Goal: Transaction & Acquisition: Purchase product/service

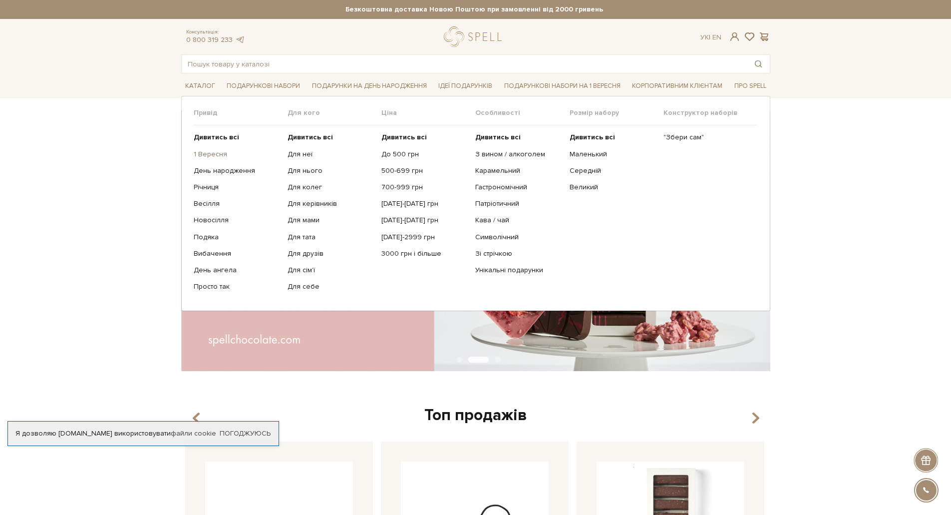
click at [222, 159] on link "1 Вересня" at bounding box center [237, 154] width 86 height 9
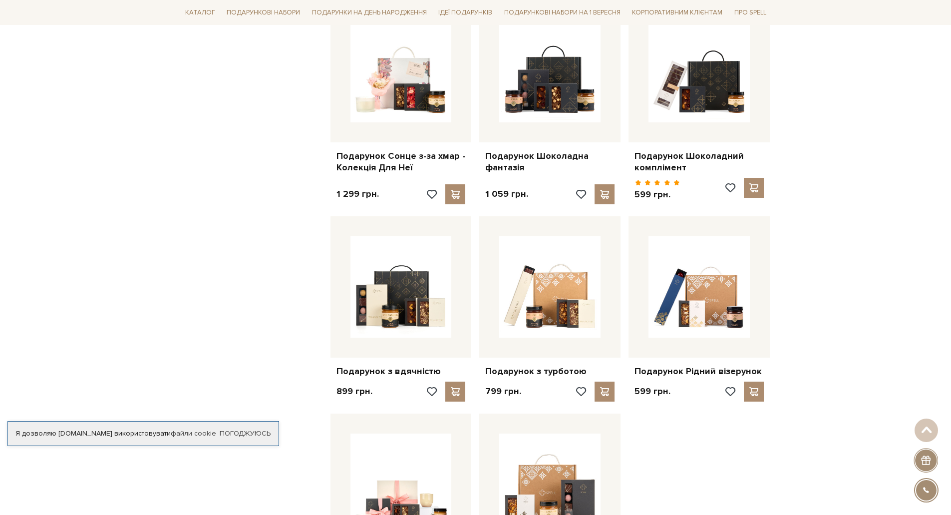
scroll to position [999, 0]
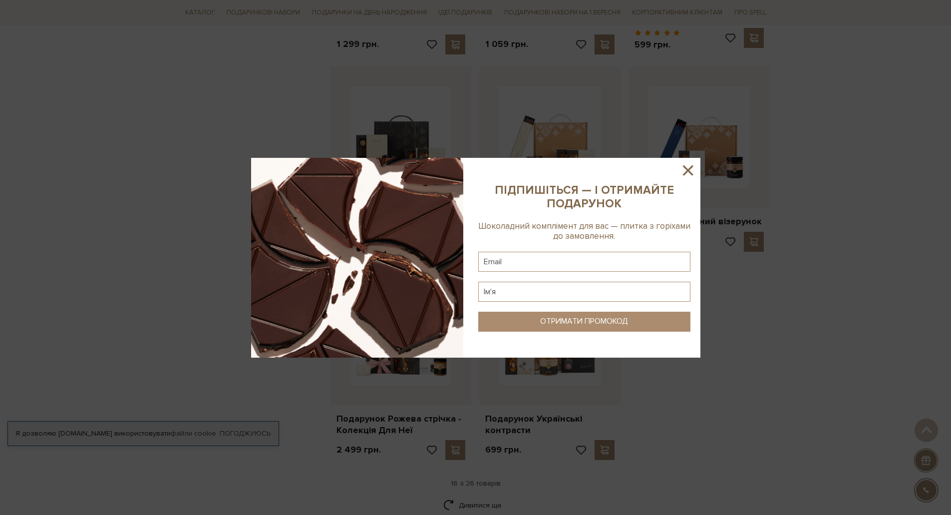
click at [685, 171] on icon at bounding box center [688, 170] width 17 height 17
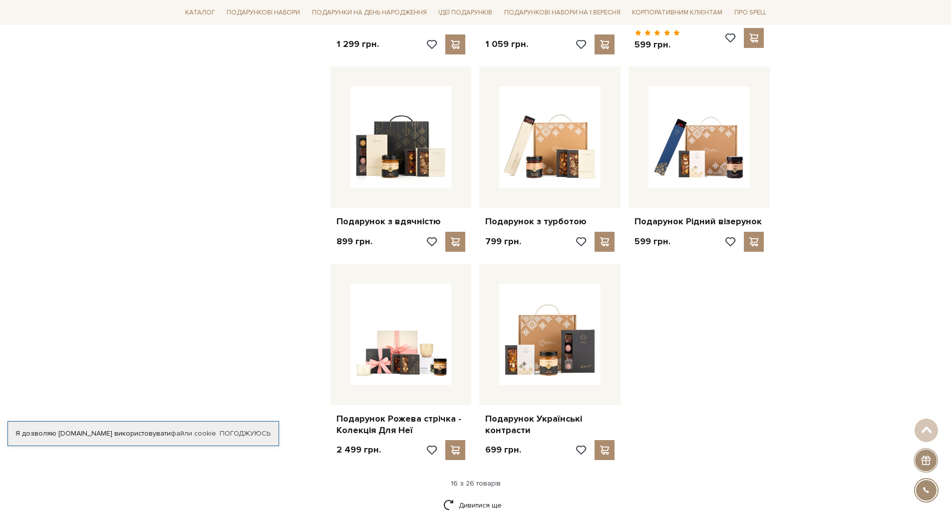
scroll to position [1249, 0]
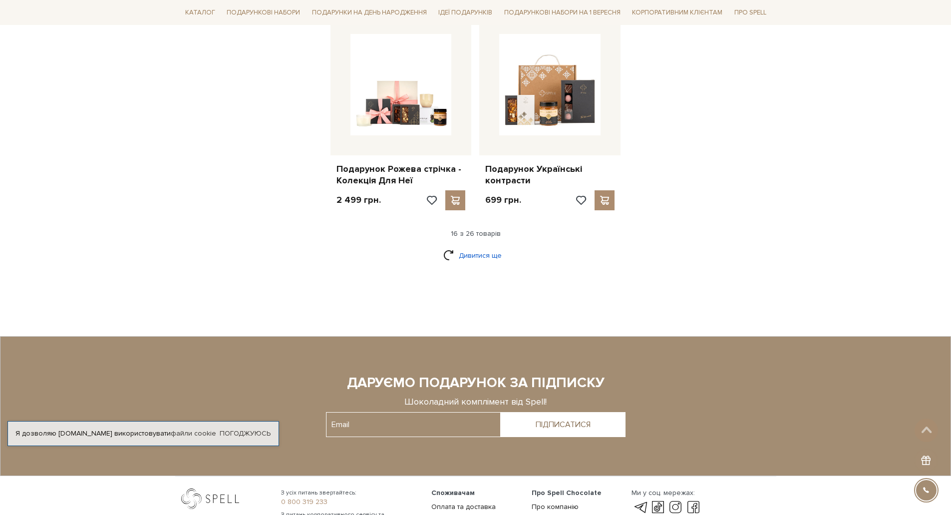
click at [505, 264] on link "Дивитися ще" at bounding box center [475, 255] width 65 height 17
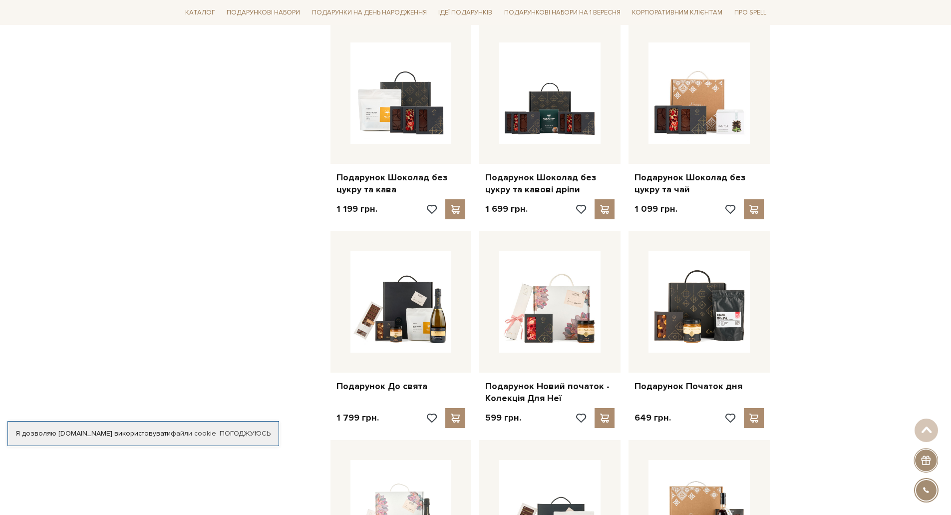
scroll to position [1648, 0]
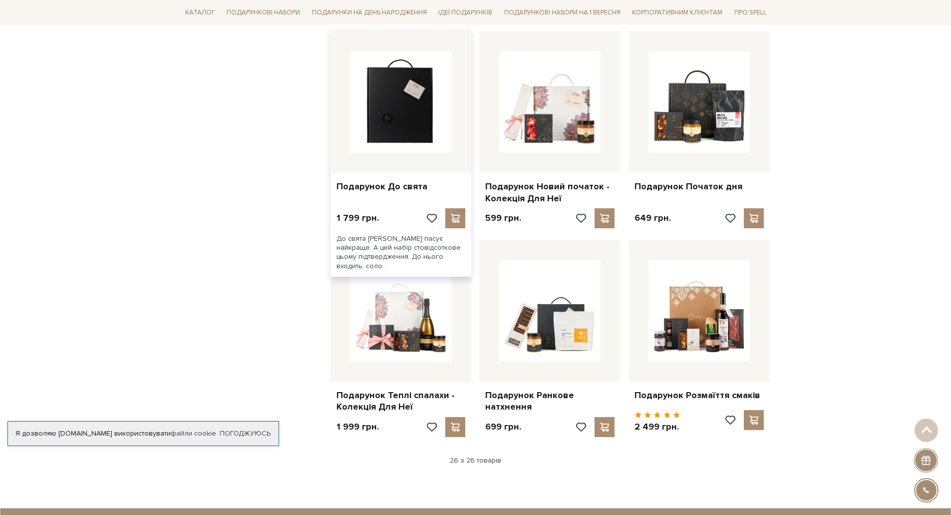
click at [402, 153] on img at bounding box center [401, 101] width 101 height 101
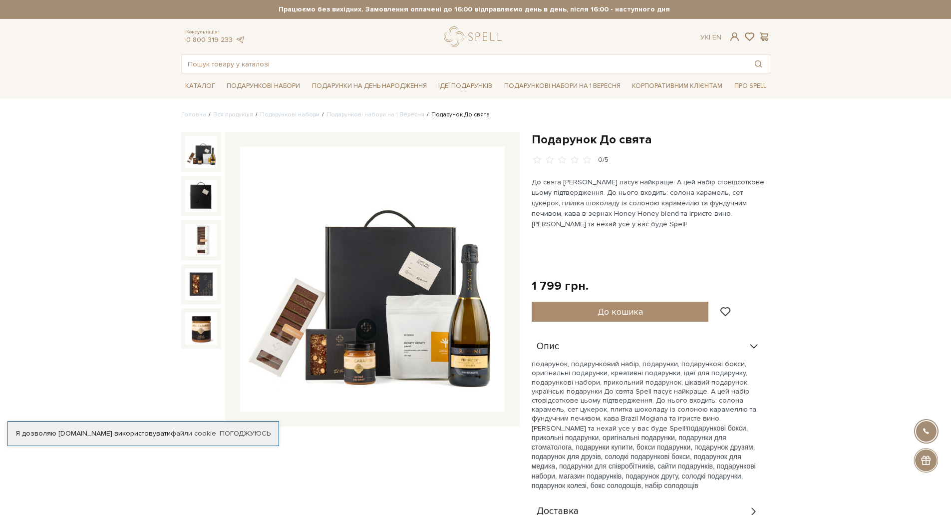
click at [419, 369] on img at bounding box center [372, 279] width 265 height 265
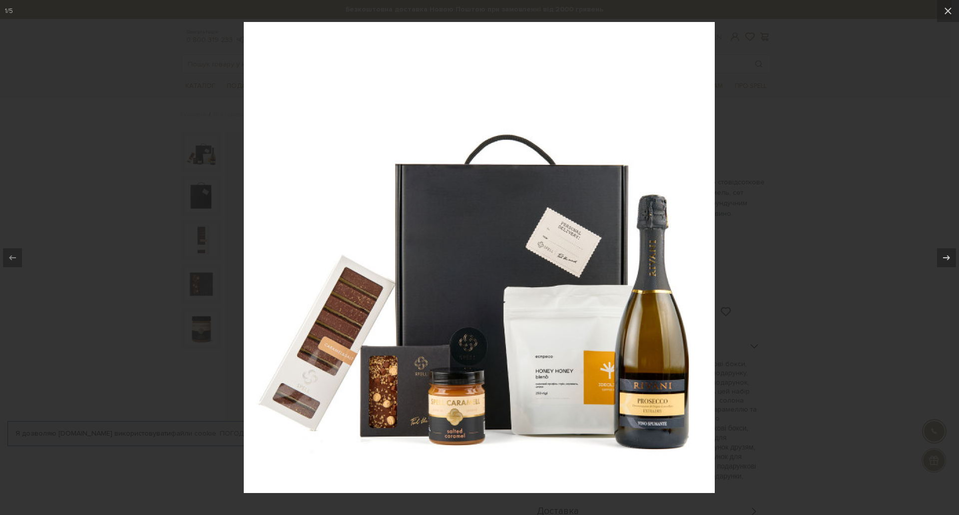
click at [803, 263] on div at bounding box center [479, 257] width 959 height 515
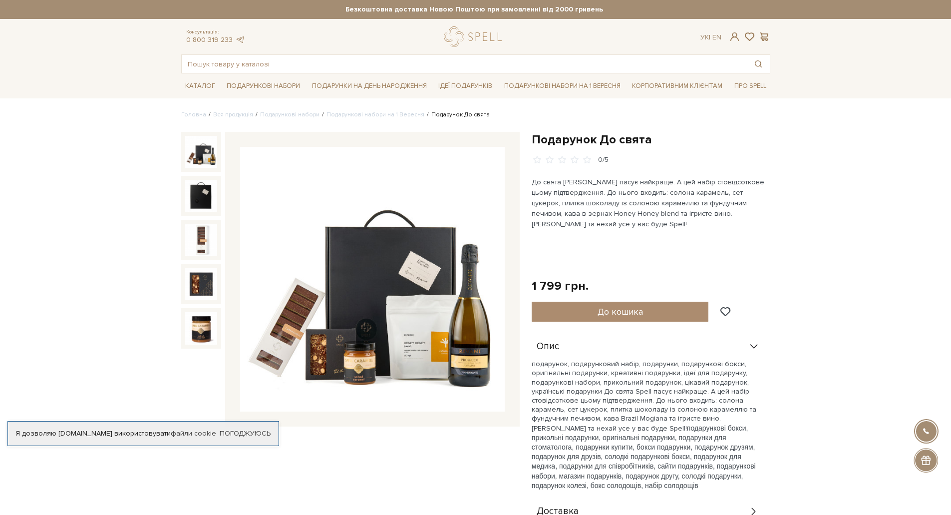
click at [474, 357] on img at bounding box center [372, 279] width 265 height 265
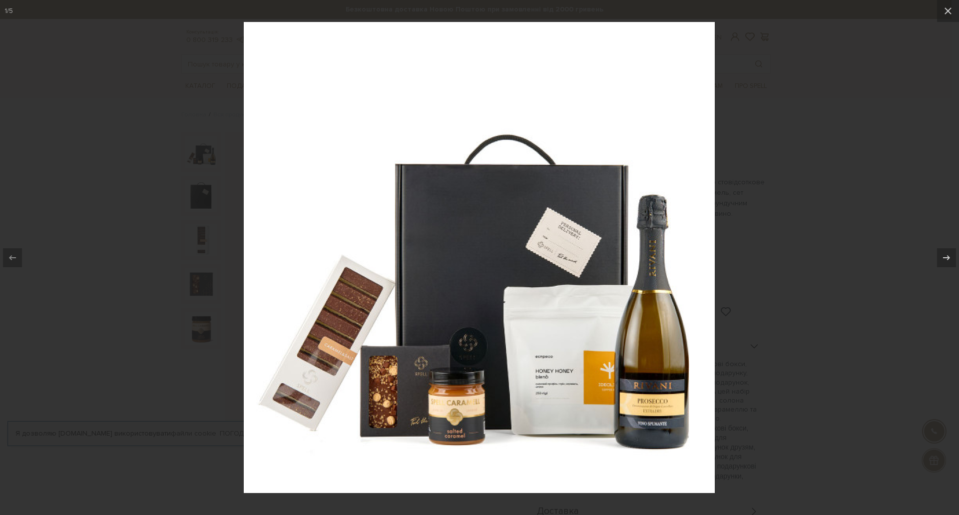
click at [798, 277] on div at bounding box center [479, 257] width 959 height 515
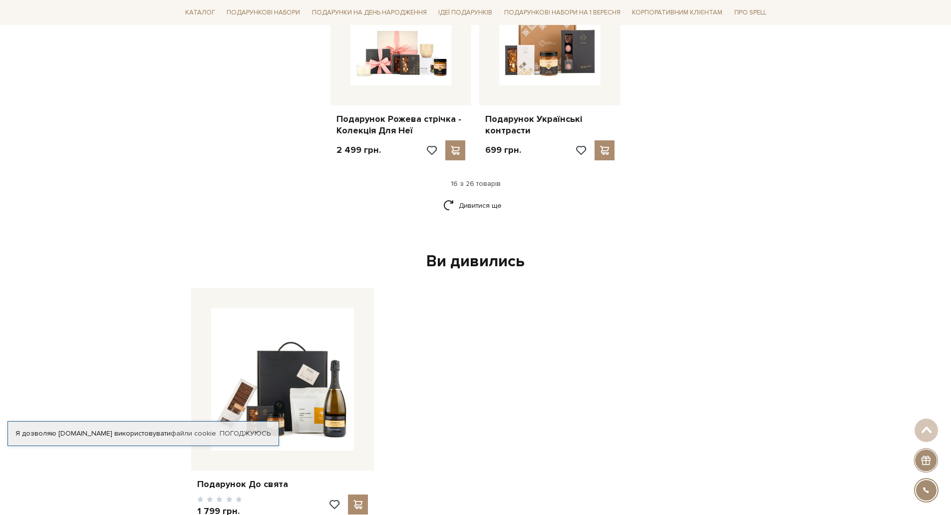
scroll to position [1249, 0]
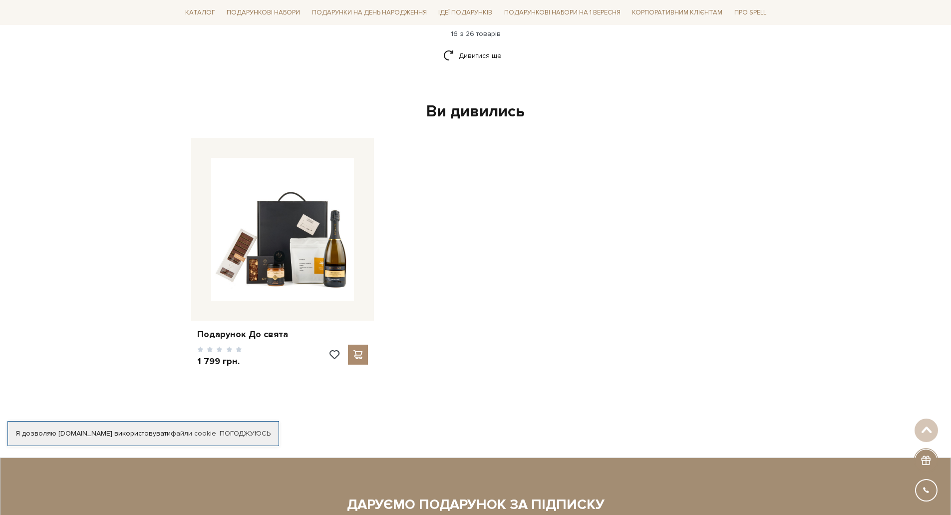
scroll to position [1249, 0]
